Goal: Communication & Community: Participate in discussion

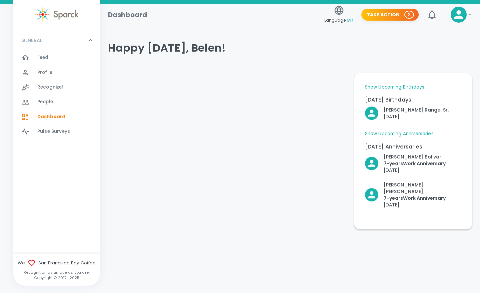
click at [48, 57] on span "Feed" at bounding box center [42, 57] width 11 height 7
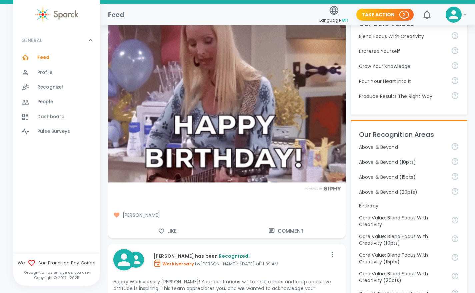
scroll to position [203, 0]
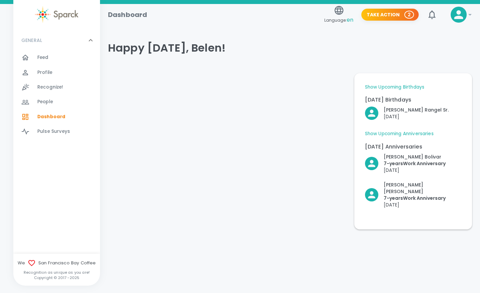
click at [392, 86] on link "Show Upcoming Birthdays" at bounding box center [394, 87] width 59 height 7
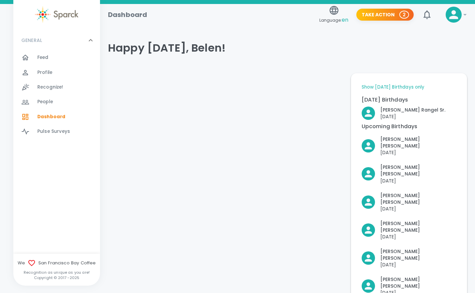
click at [42, 62] on span "Feed 0" at bounding box center [42, 57] width 11 height 9
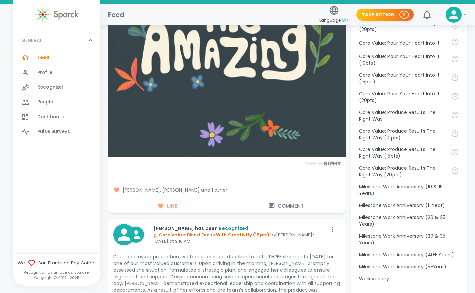
scroll to position [596, 0]
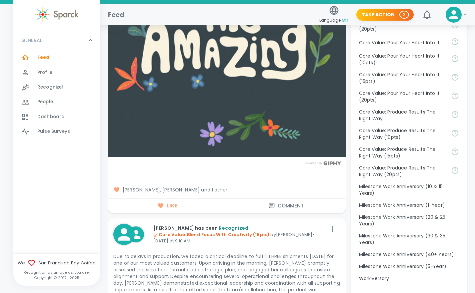
click at [216, 187] on span "[PERSON_NAME], [PERSON_NAME] and 1 other" at bounding box center [226, 190] width 227 height 7
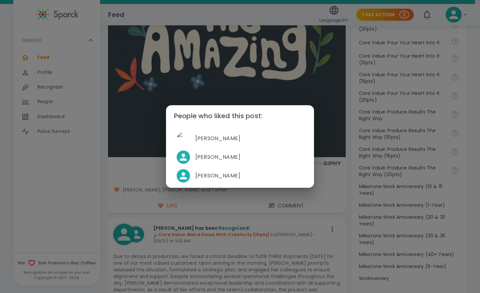
drag, startPoint x: 240, startPoint y: 211, endPoint x: 62, endPoint y: 166, distance: 183.0
click at [62, 166] on div "People who liked this post: [PERSON_NAME] [PERSON_NAME] [PERSON_NAME]" at bounding box center [240, 146] width 480 height 293
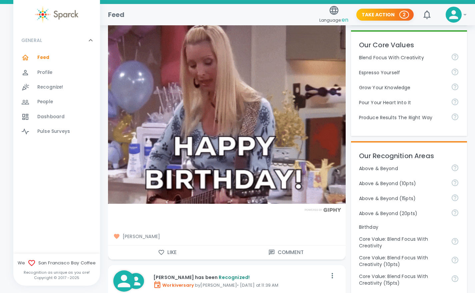
scroll to position [181, 0]
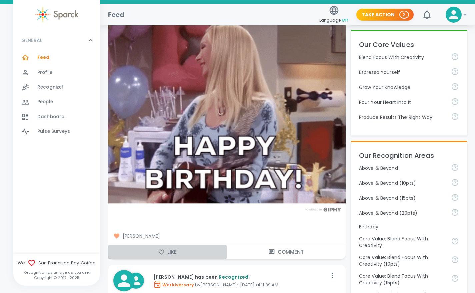
click at [162, 250] on icon "button" at bounding box center [162, 252] width 6 height 5
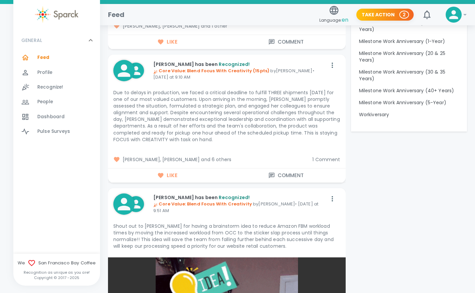
scroll to position [760, 0]
click at [332, 156] on span "1 Comment" at bounding box center [326, 159] width 28 height 7
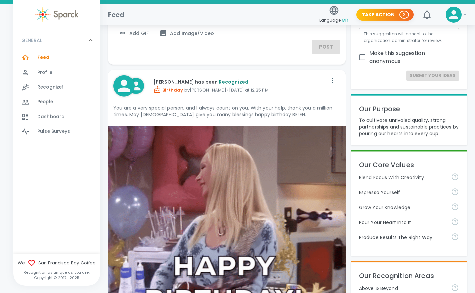
scroll to position [59, 0]
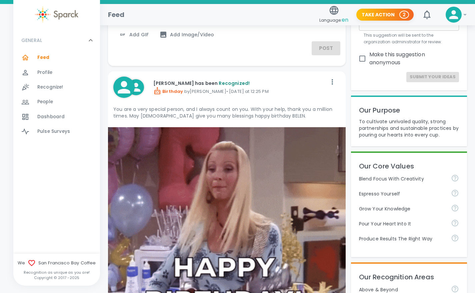
click at [51, 71] on span "Profile" at bounding box center [44, 72] width 15 height 7
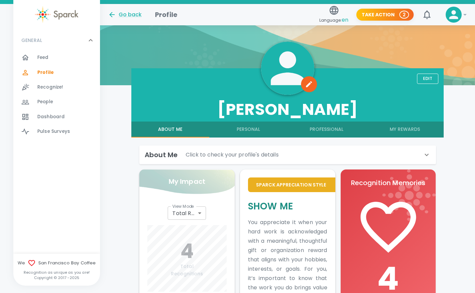
scroll to position [45, 0]
